Goal: Task Accomplishment & Management: Manage account settings

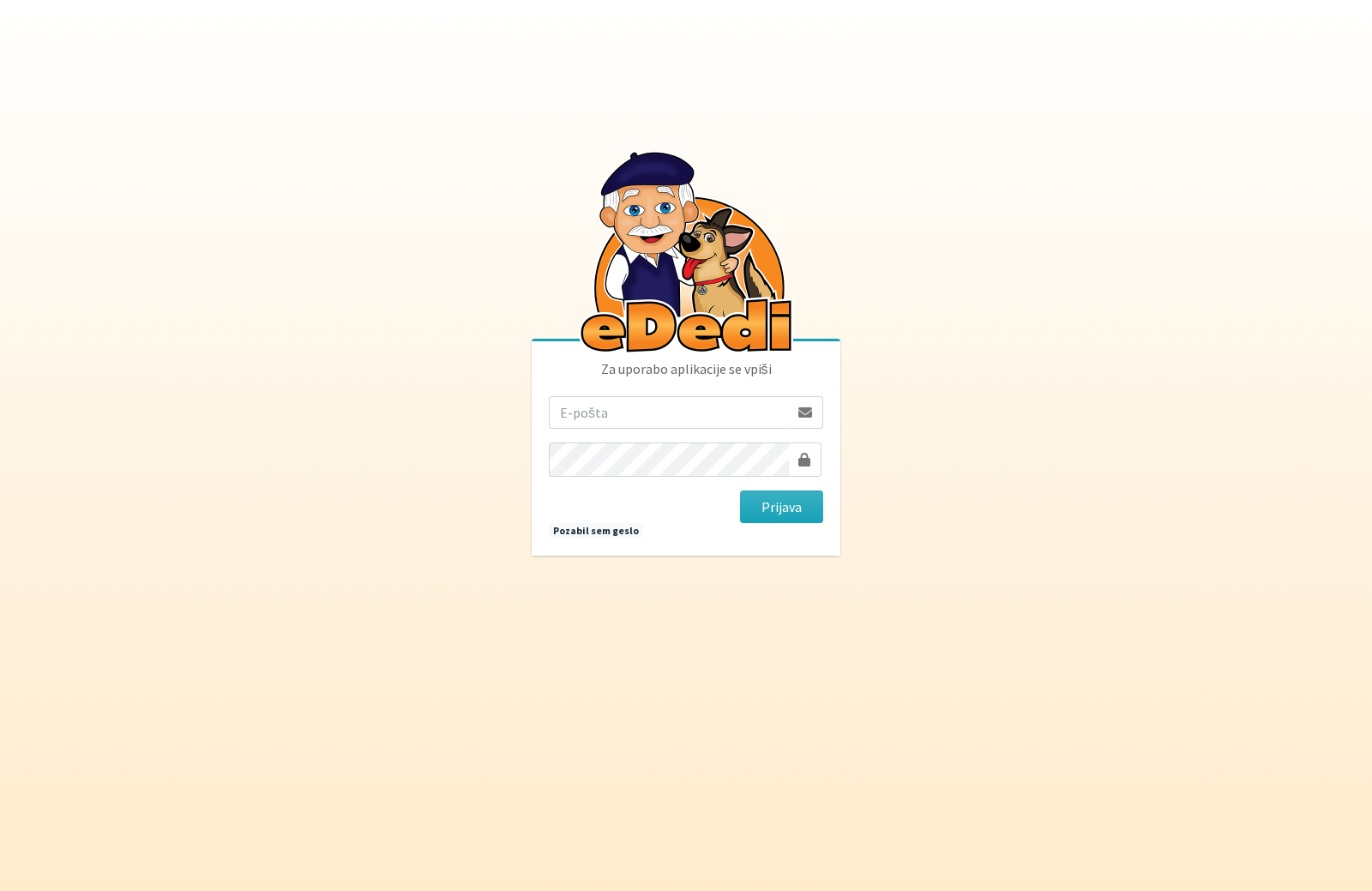
click at [609, 407] on input "email" at bounding box center [669, 413] width 240 height 32
type input "tamara.bonasera@gmail.com"
click at [797, 500] on button "Prijava" at bounding box center [781, 507] width 83 height 32
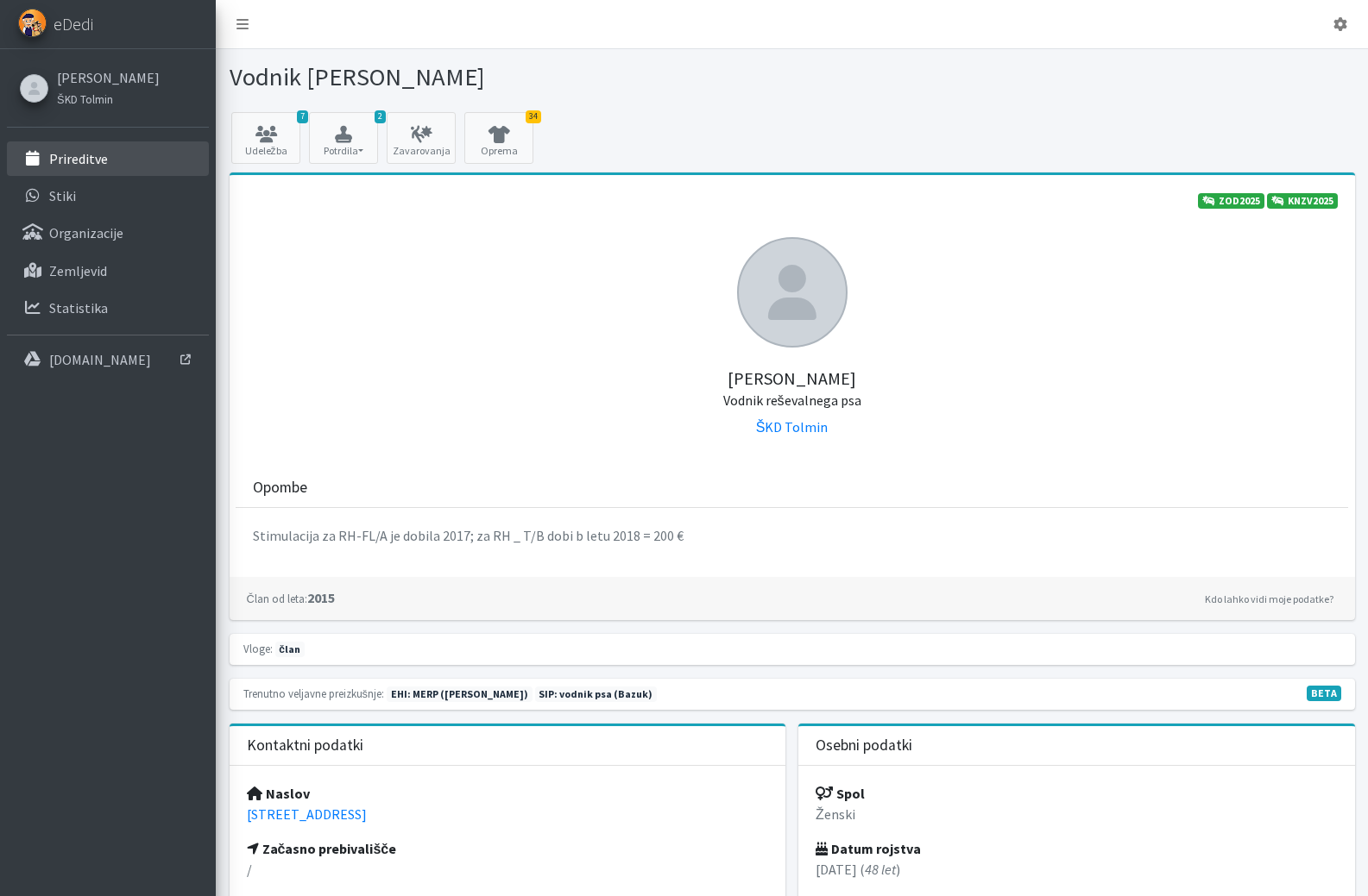
click at [107, 161] on p "Prireditve" at bounding box center [78, 158] width 59 height 17
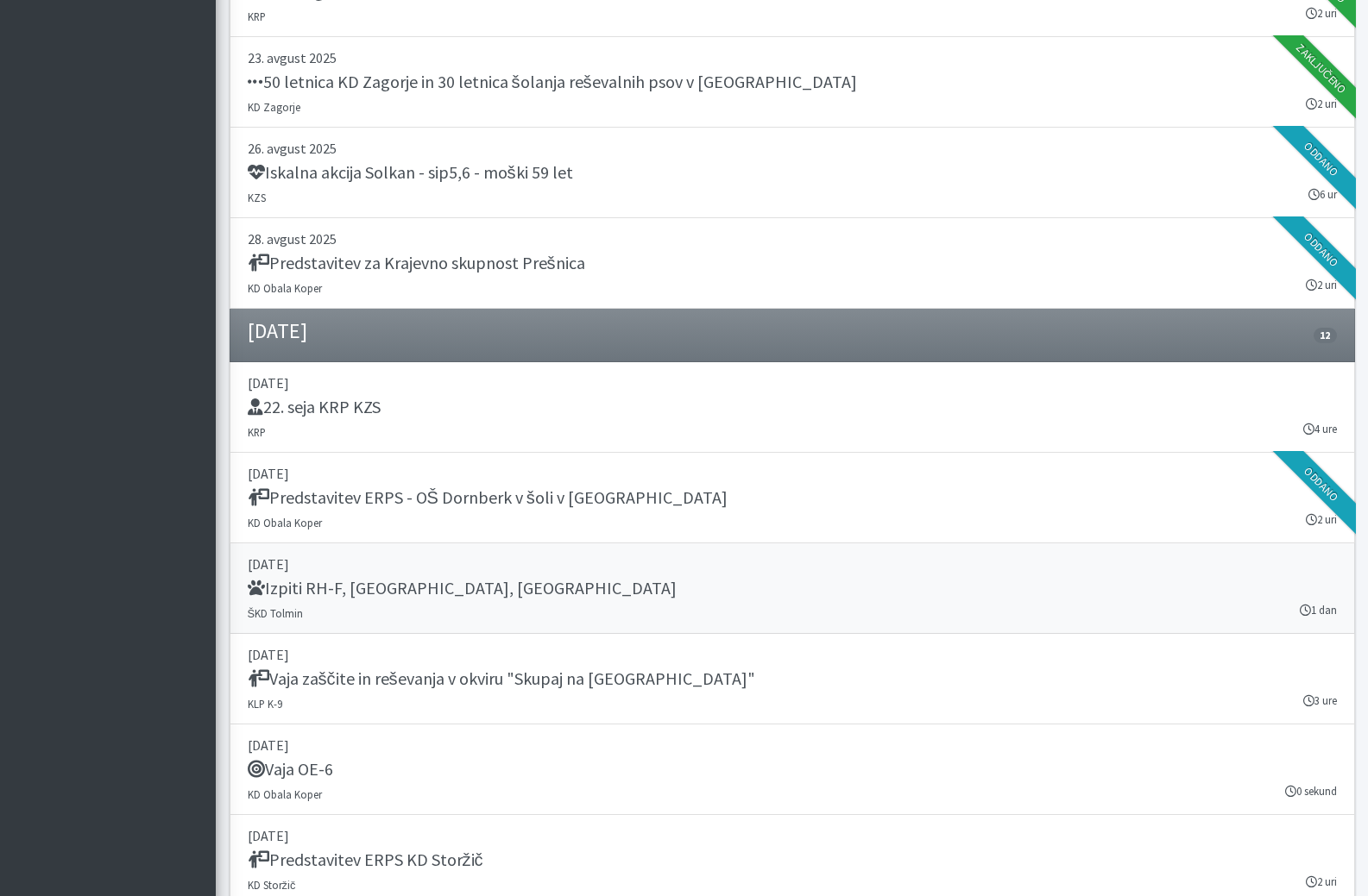
scroll to position [1121, 0]
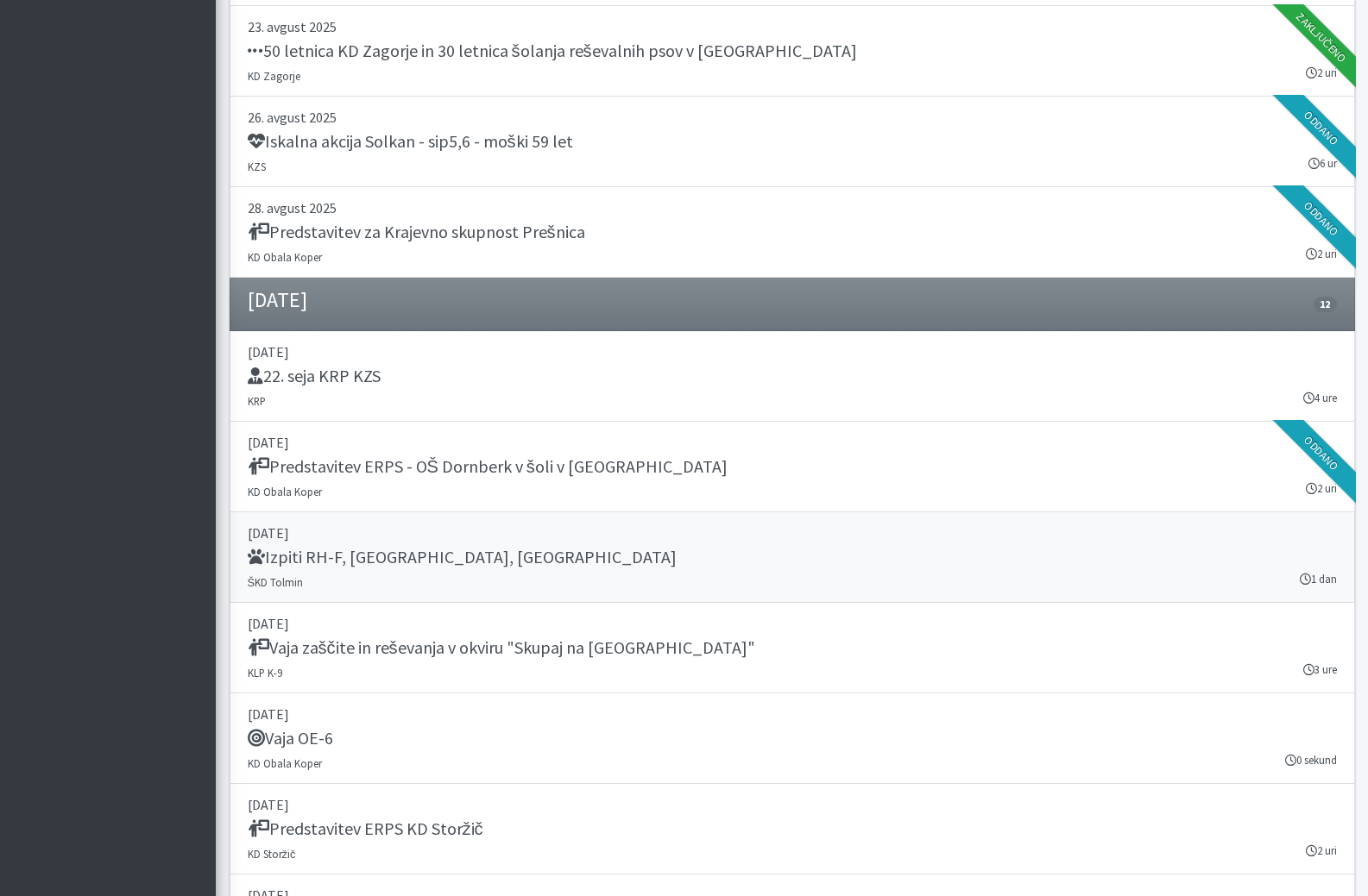
click at [331, 567] on h5 "Izpiti RH-F, FL, MT" at bounding box center [462, 557] width 429 height 21
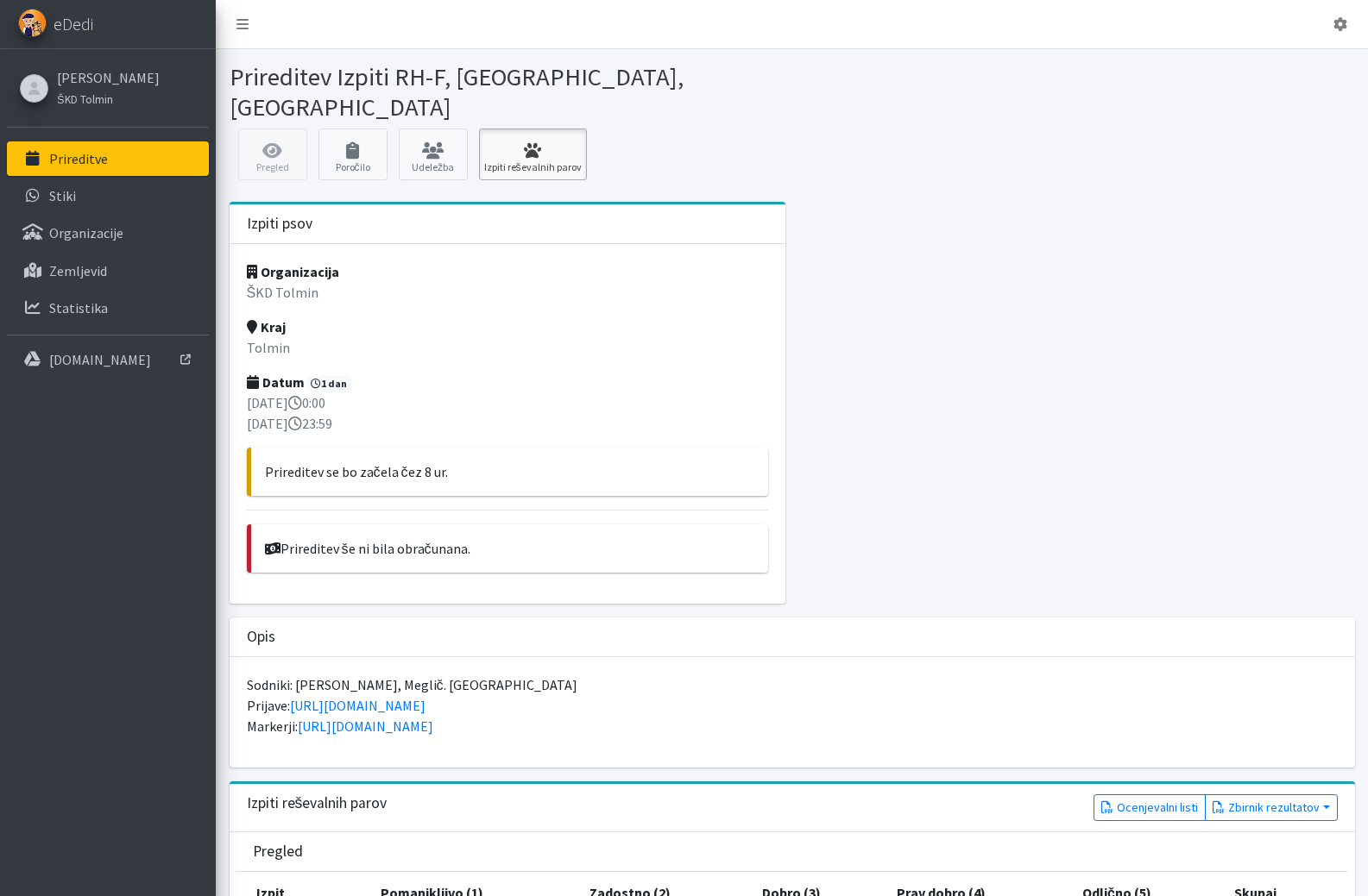
click at [538, 142] on icon at bounding box center [532, 150] width 97 height 17
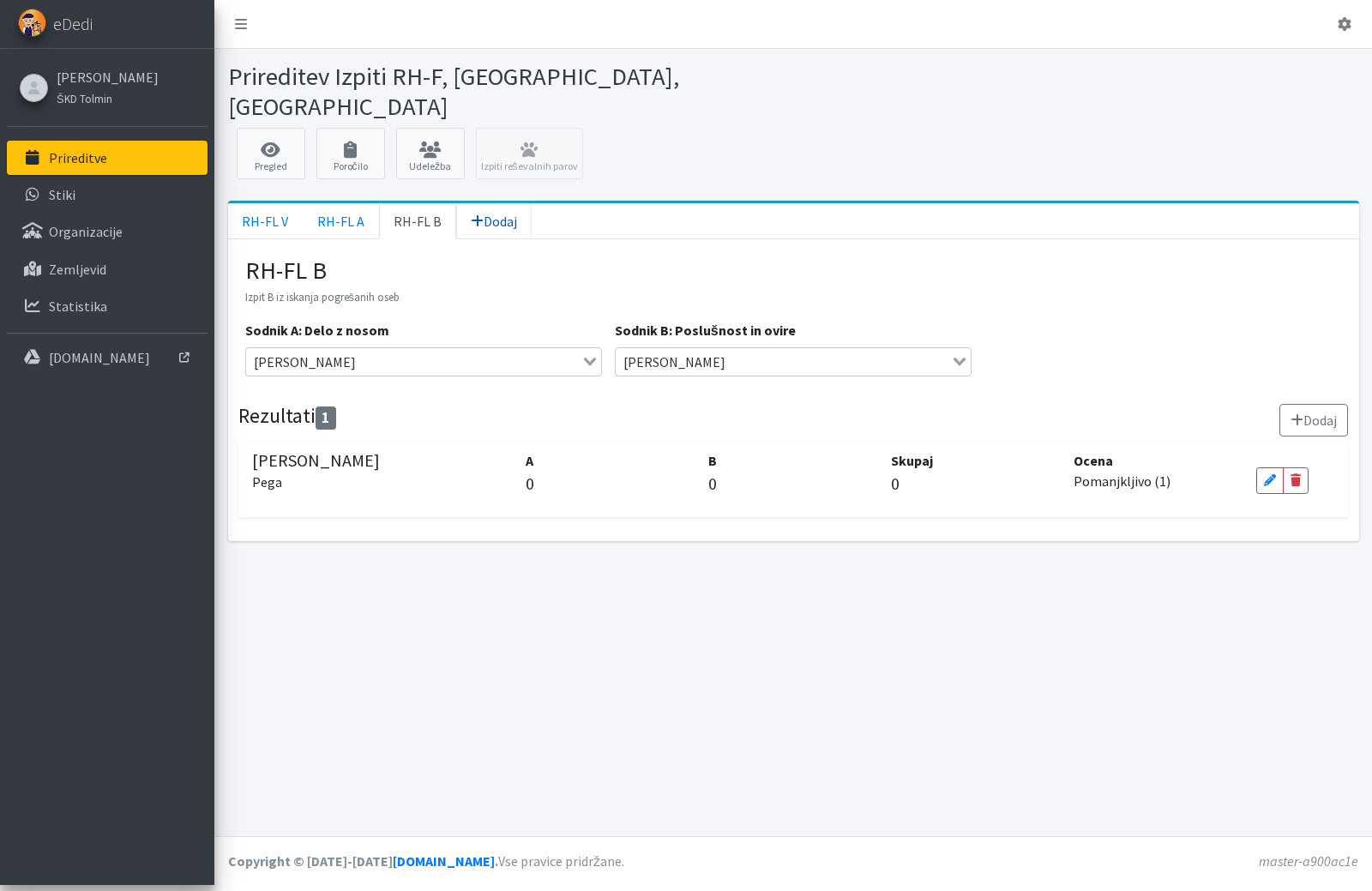
click at [495, 203] on link "Dodaj" at bounding box center [494, 221] width 75 height 36
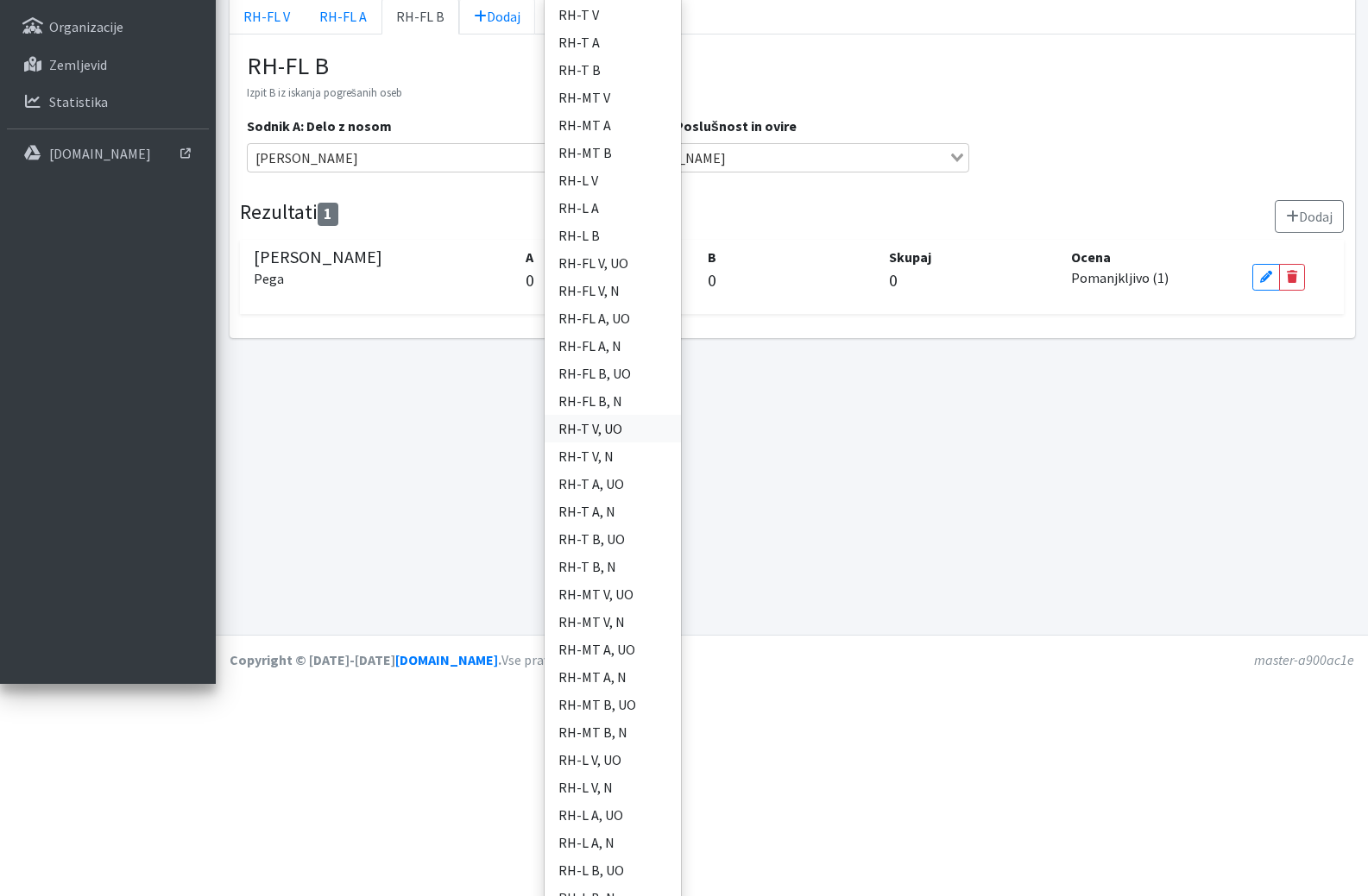
scroll to position [120, 0]
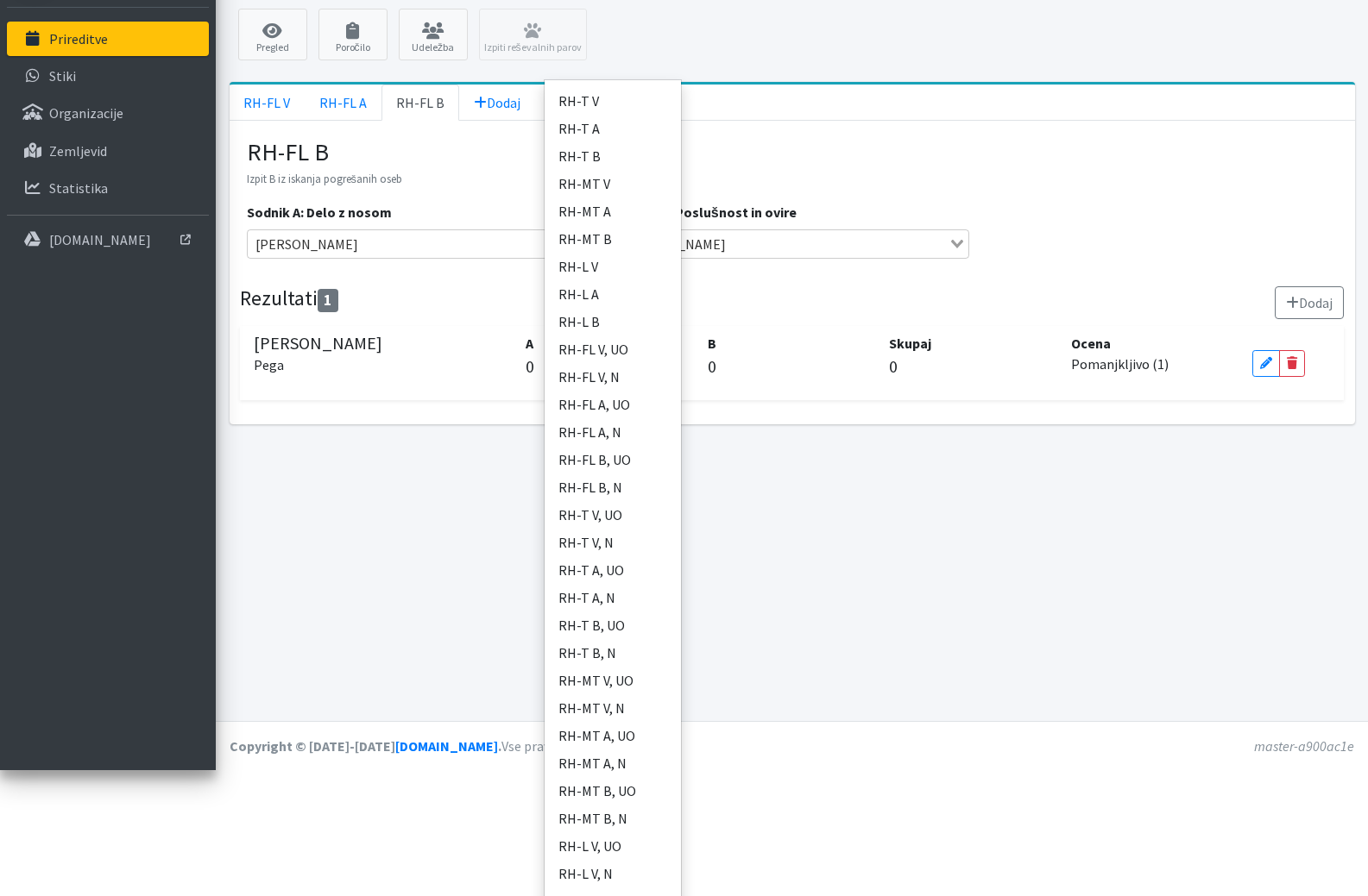
click at [850, 528] on div "Prireditev Izpiti RH-F, FL, MT Pregled Poročilo Udeležba Izpiti reševalnih paro…" at bounding box center [792, 324] width 1152 height 792
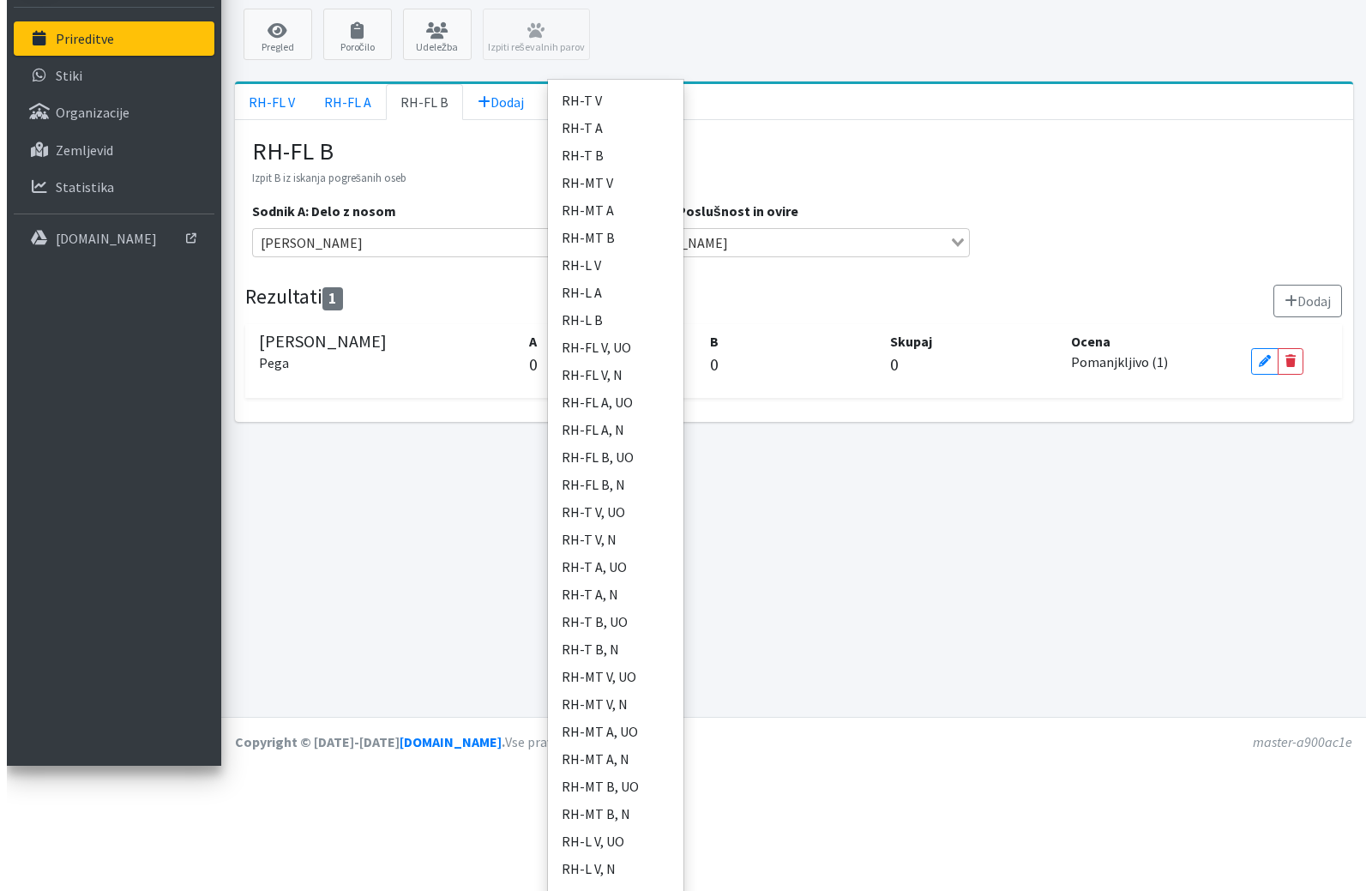
scroll to position [0, 0]
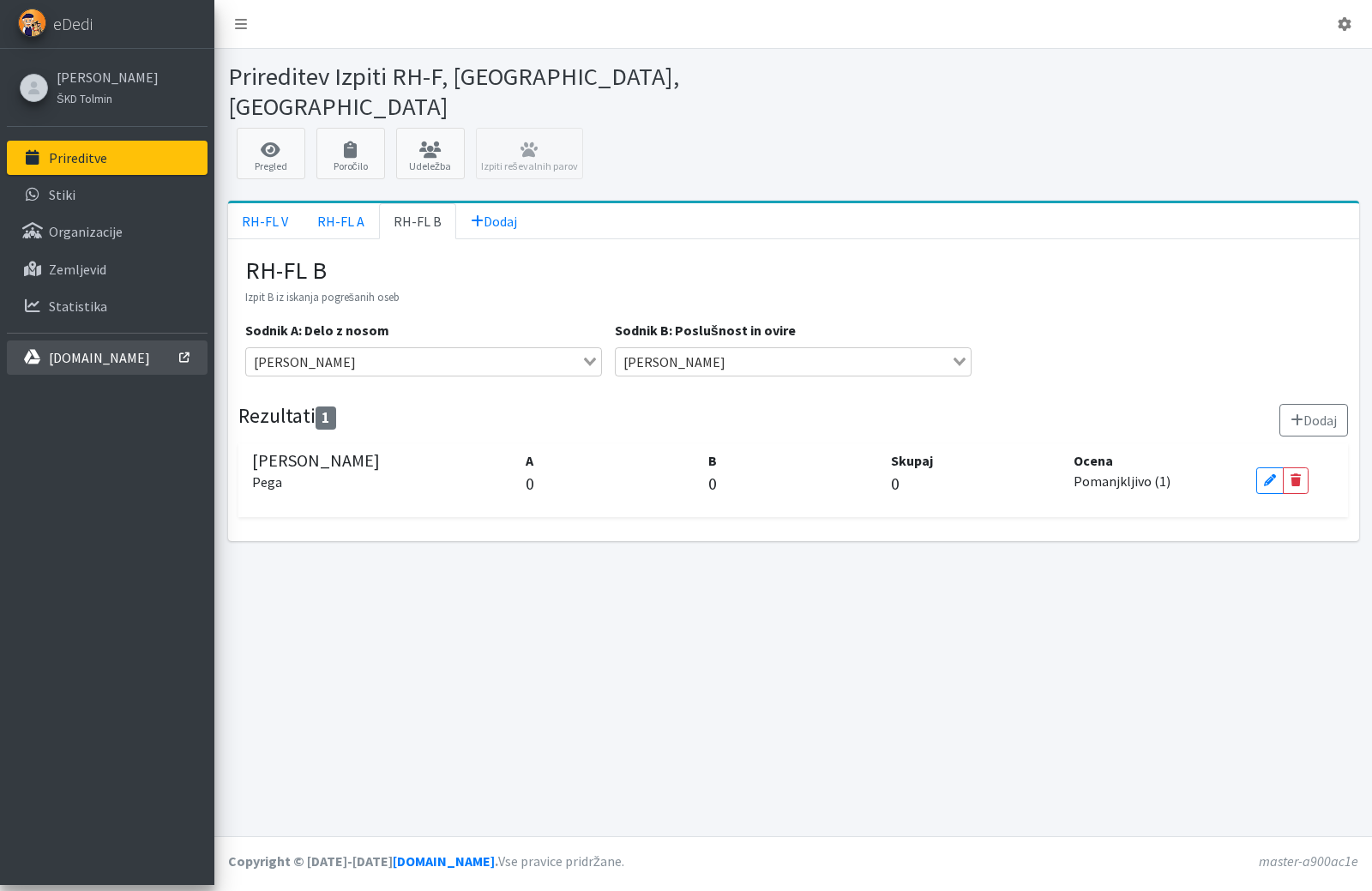
click at [90, 366] on p "[DOMAIN_NAME]" at bounding box center [99, 357] width 101 height 17
click at [141, 83] on link "[PERSON_NAME]" at bounding box center [107, 77] width 102 height 21
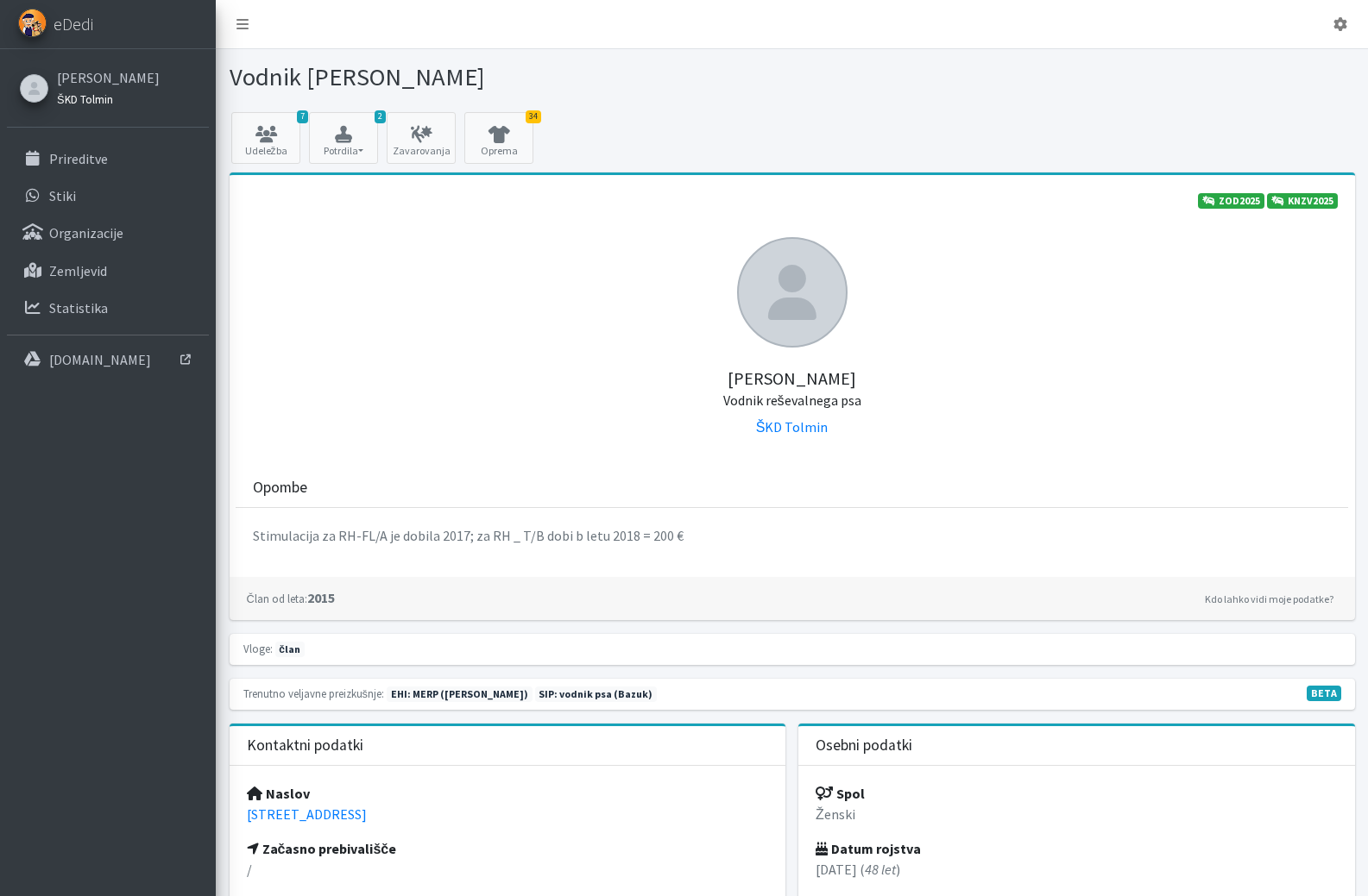
click at [104, 100] on small "ŠKD Tolmin" at bounding box center [85, 99] width 56 height 14
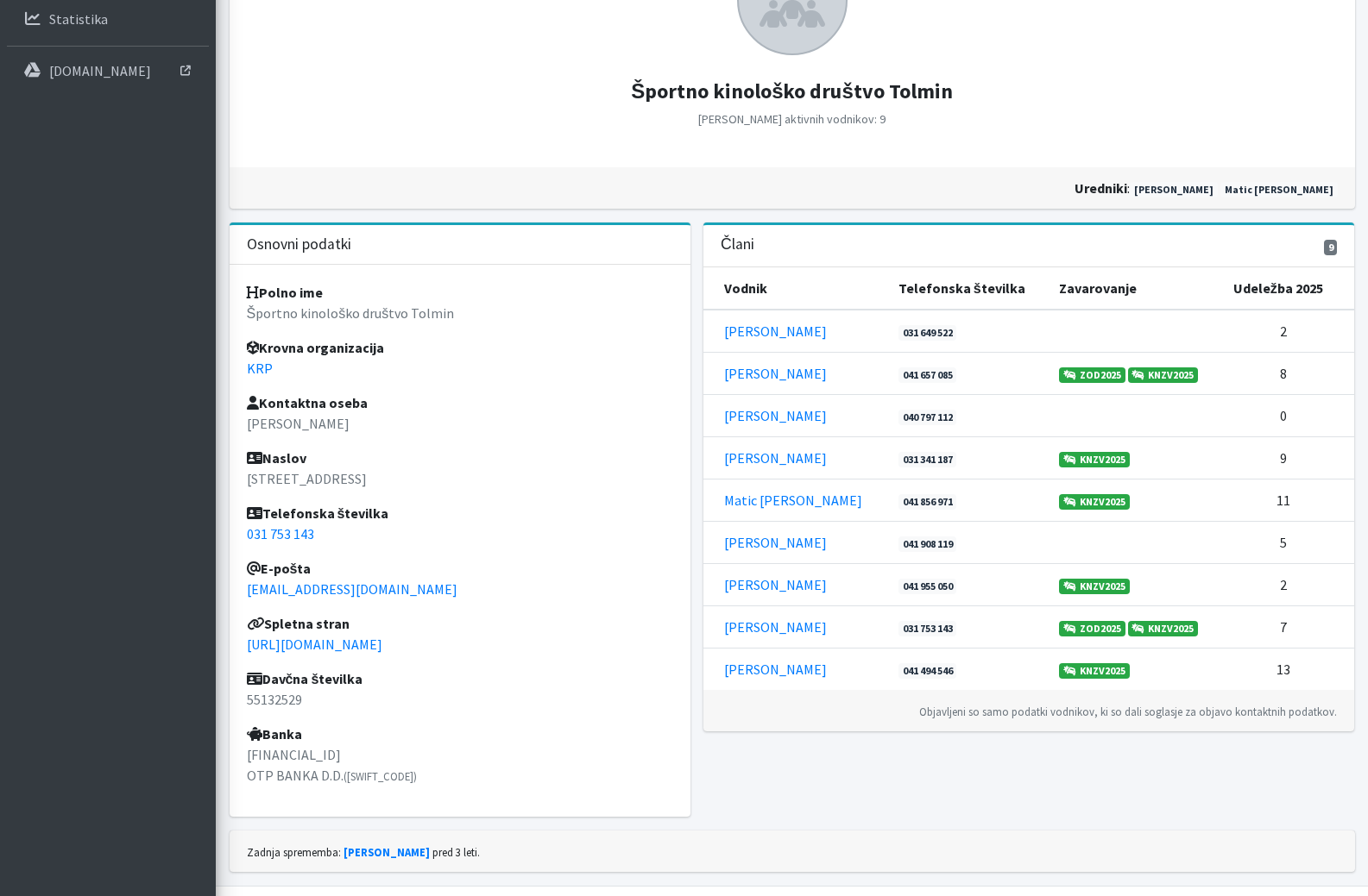
scroll to position [258, 0]
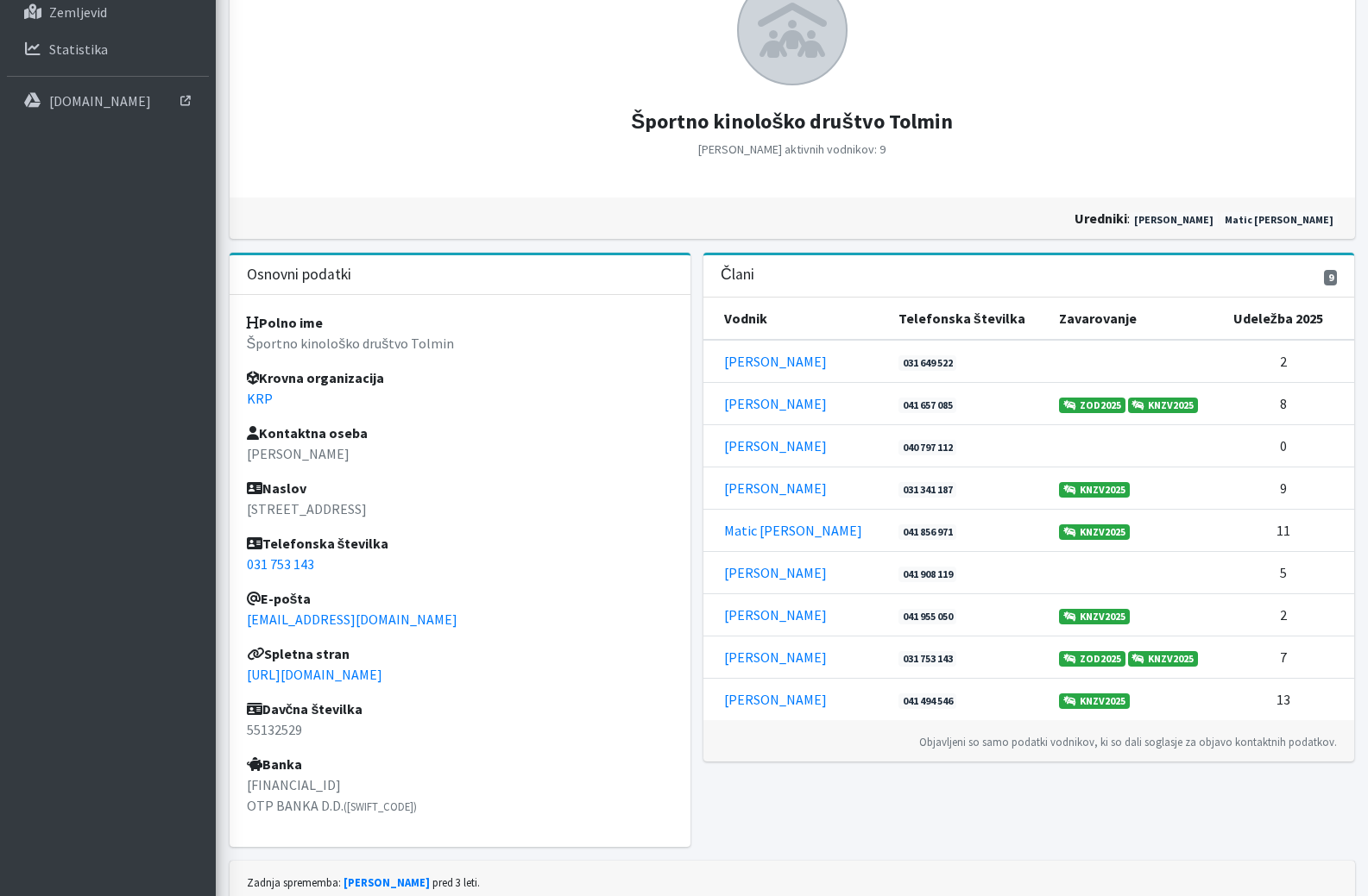
click at [987, 133] on h4 "Športno kinološko društvo Tolmin Število aktivnih vodnikov: 9" at bounding box center [792, 122] width 1091 height 74
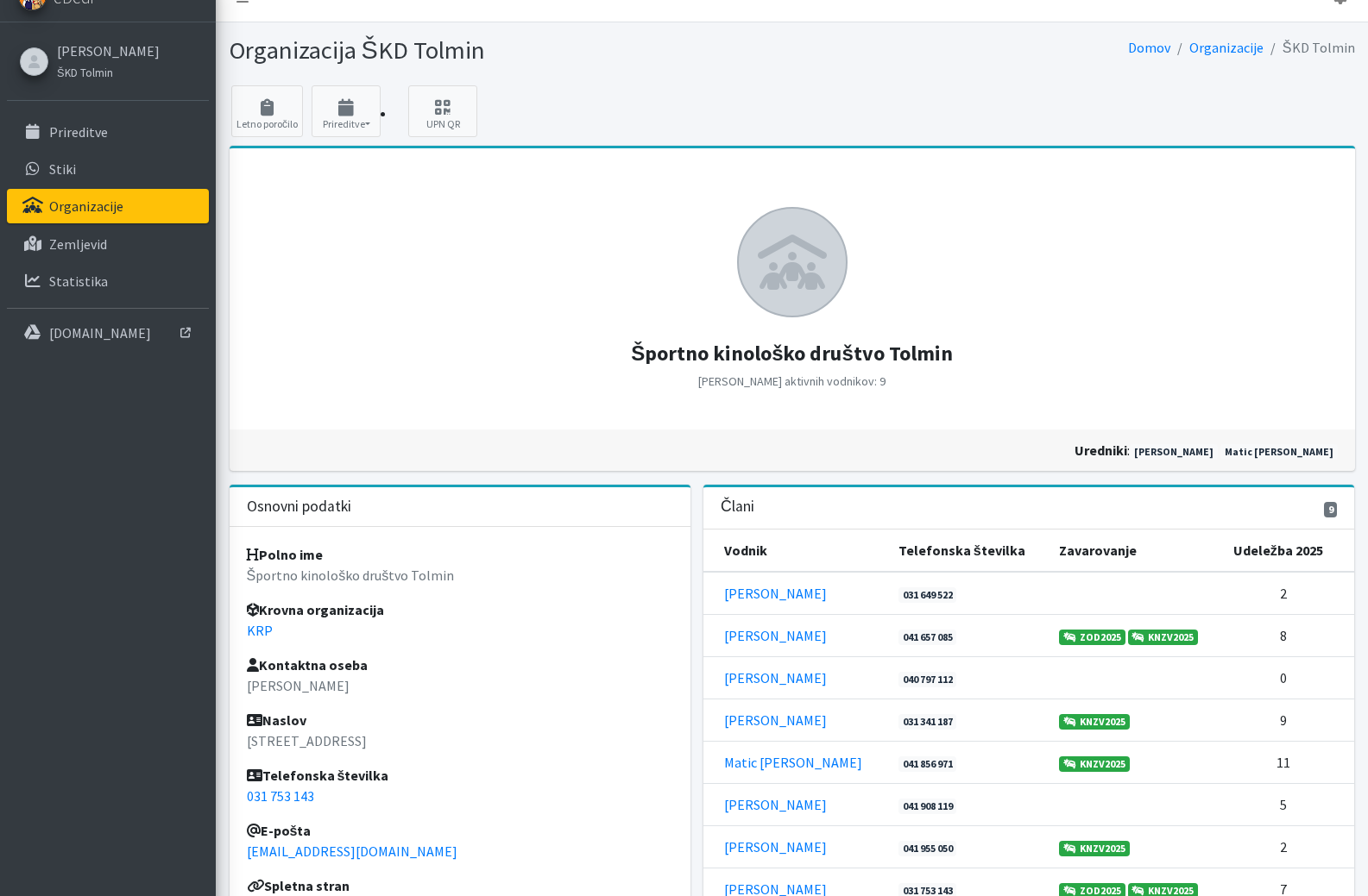
scroll to position [0, 0]
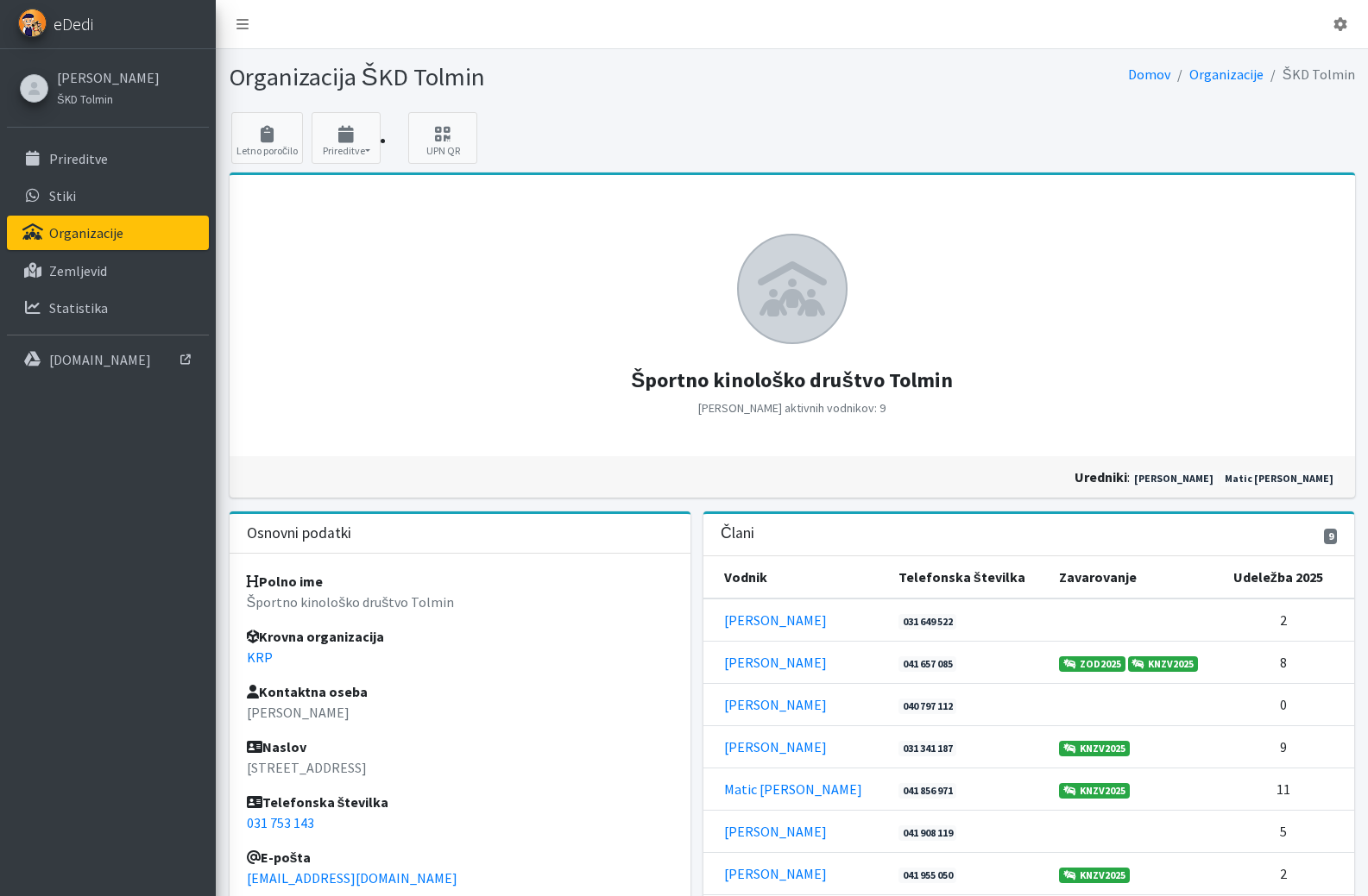
click at [93, 20] on span "eDedi" at bounding box center [73, 23] width 40 height 26
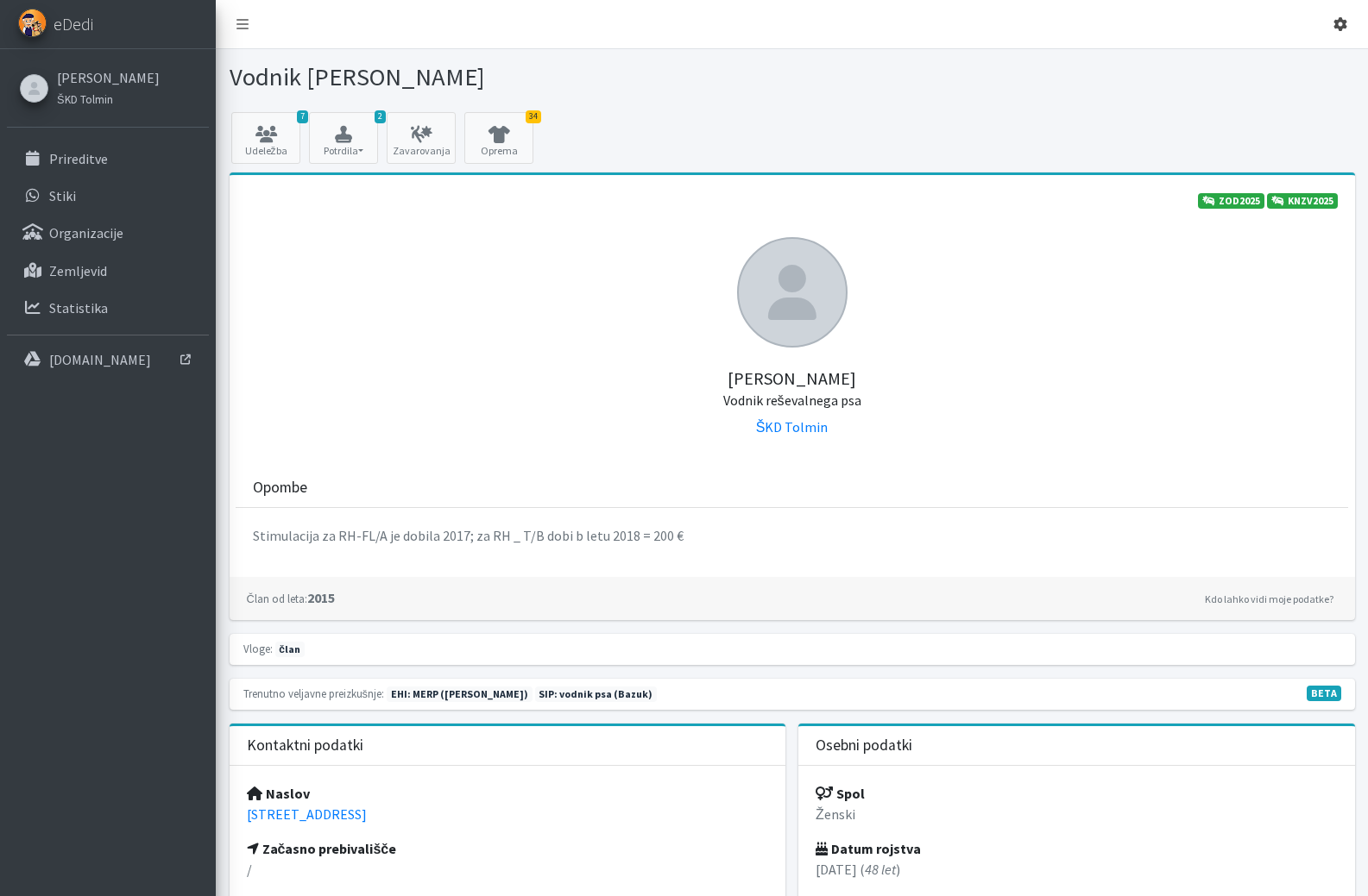
click at [1338, 23] on icon at bounding box center [1339, 23] width 14 height 14
click at [491, 357] on h5 "[PERSON_NAME] Vodnik reševalnega psa" at bounding box center [792, 378] width 1091 height 62
click at [1342, 23] on icon at bounding box center [1339, 23] width 14 height 14
click at [1286, 69] on link "Odjavi se" at bounding box center [1291, 65] width 136 height 28
